Goal: Navigation & Orientation: Find specific page/section

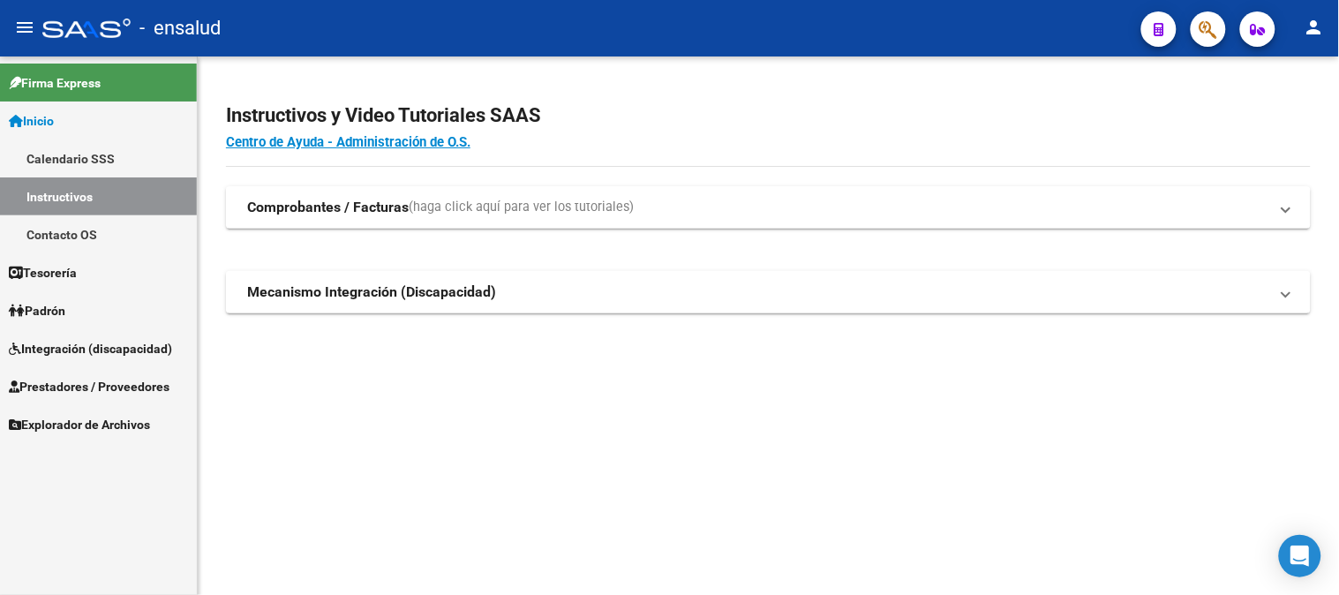
click at [69, 384] on span "Prestadores / Proveedores" at bounding box center [89, 386] width 161 height 19
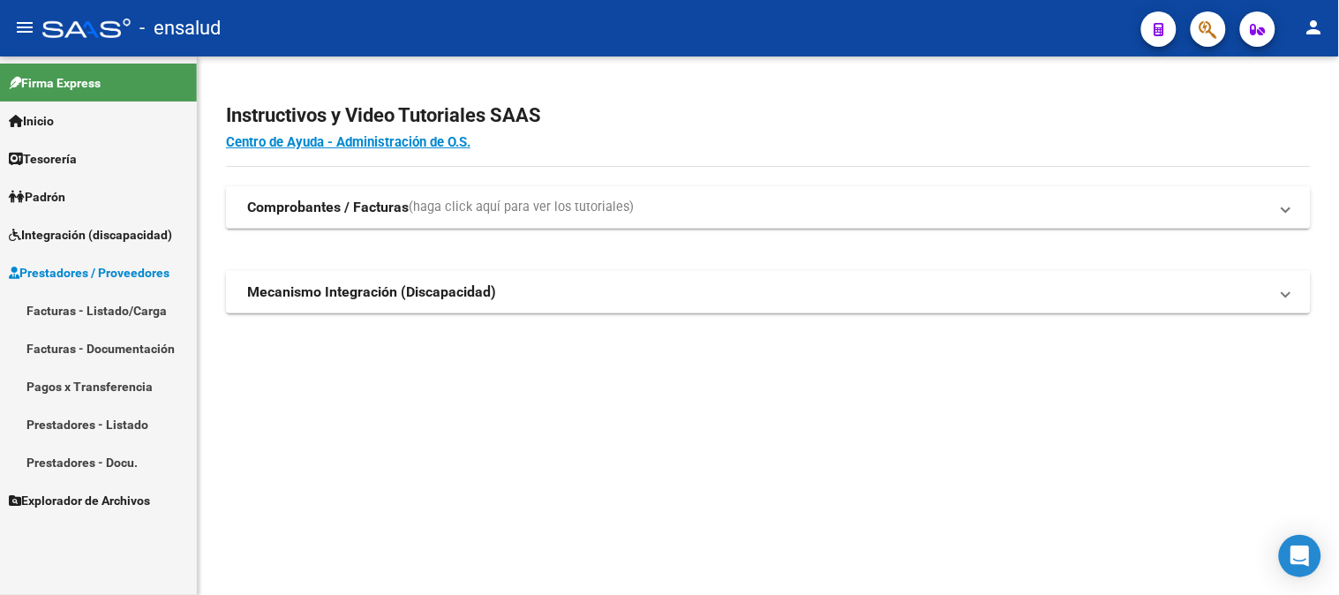
click at [76, 488] on link "Explorador de Archivos" at bounding box center [98, 500] width 197 height 38
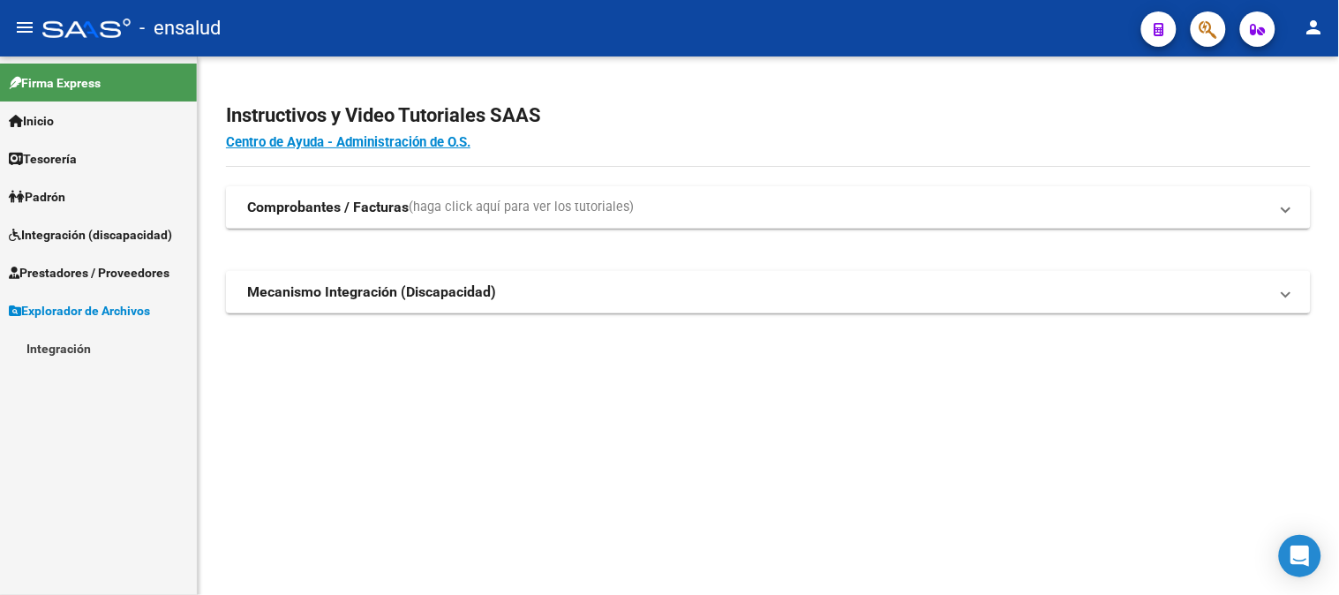
click at [59, 346] on link "Integración" at bounding box center [98, 348] width 197 height 38
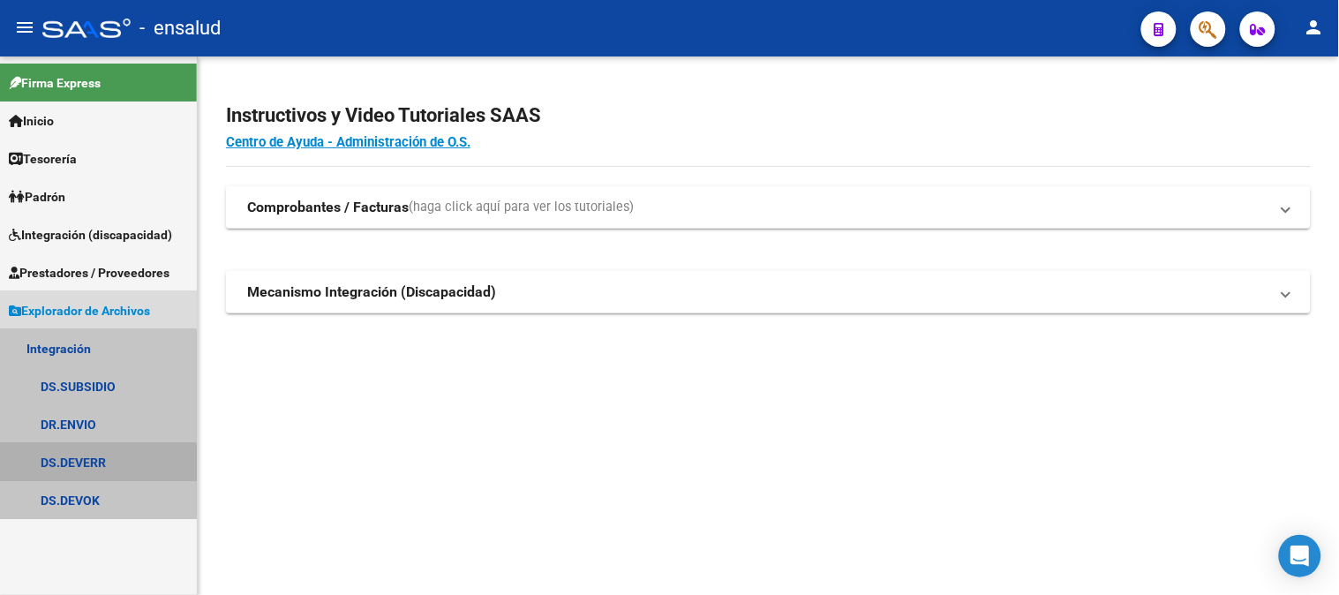
click at [65, 466] on link "DS.DEVERR" at bounding box center [98, 462] width 197 height 38
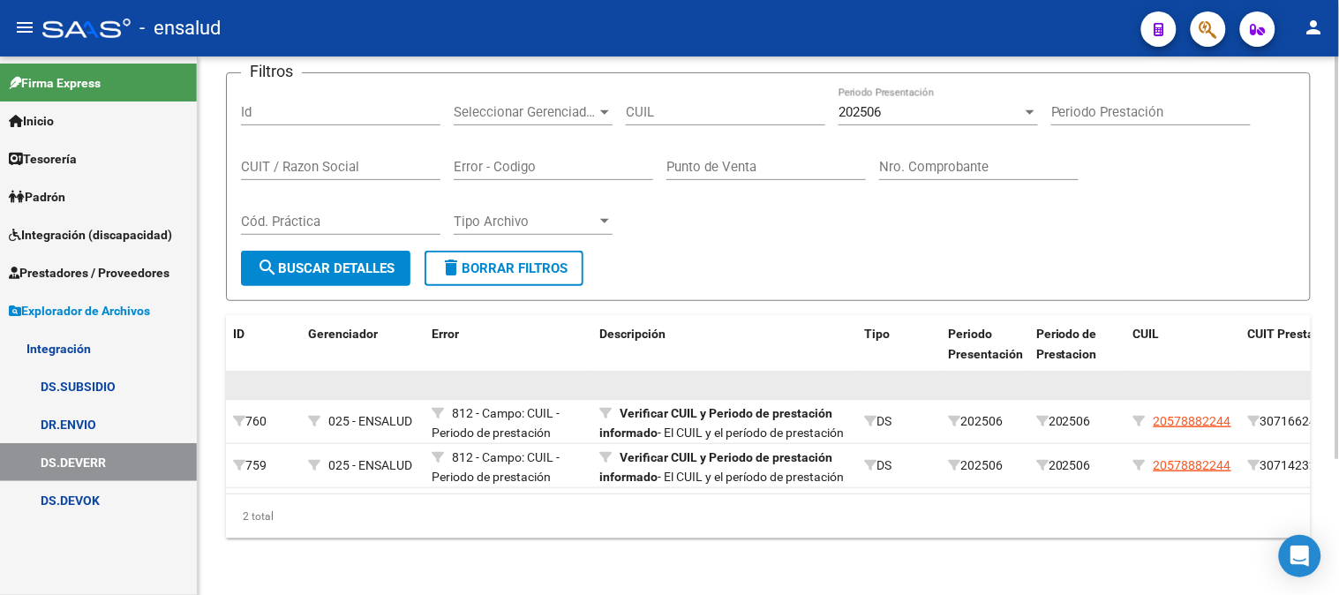
scroll to position [181, 0]
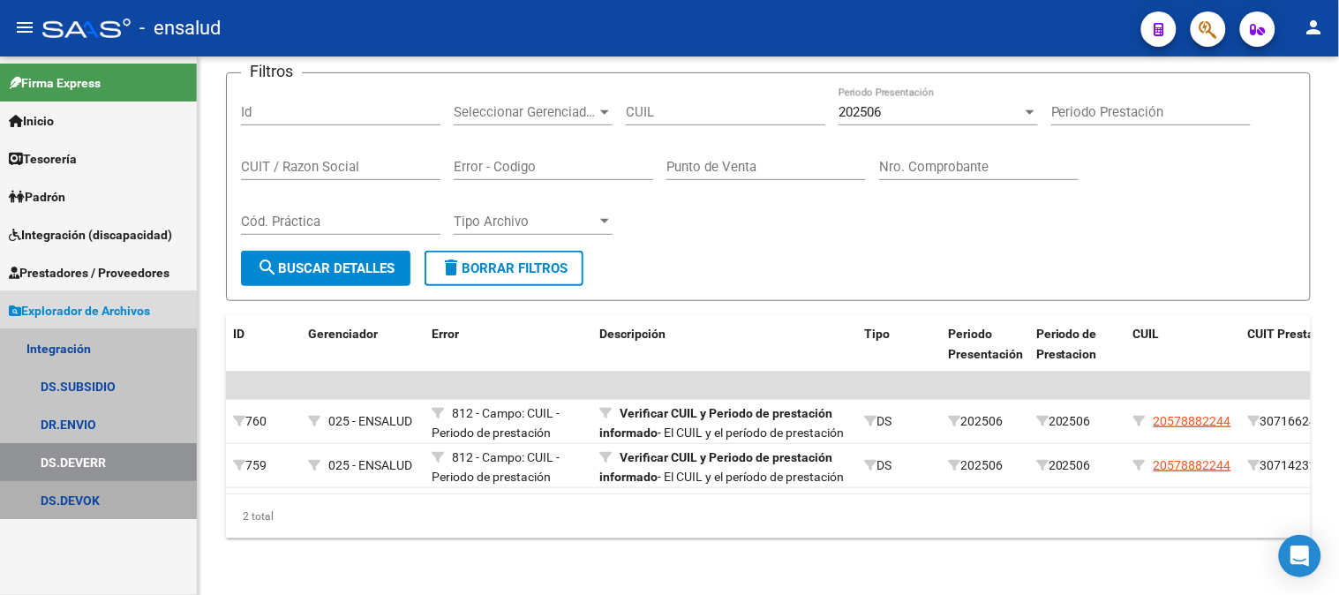
click at [54, 491] on link "DS.DEVOK" at bounding box center [98, 500] width 197 height 38
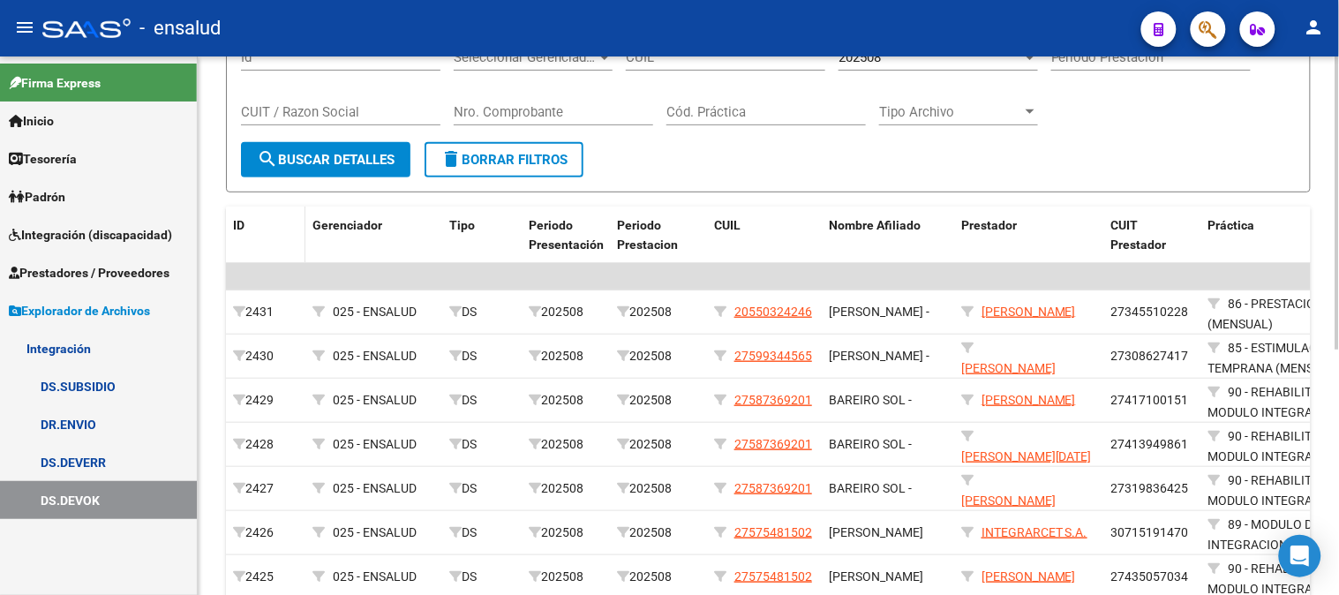
scroll to position [196, 0]
